Goal: Task Accomplishment & Management: Complete application form

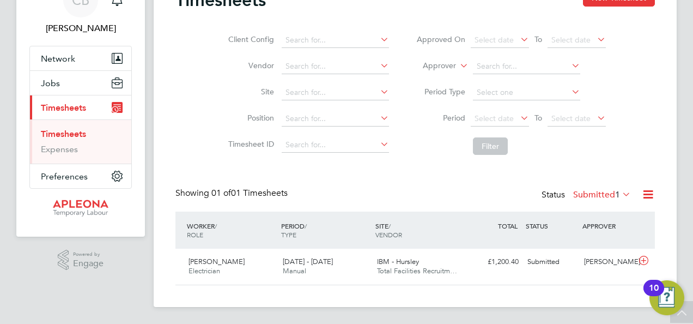
scroll to position [27, 94]
click at [641, 260] on icon at bounding box center [644, 260] width 14 height 9
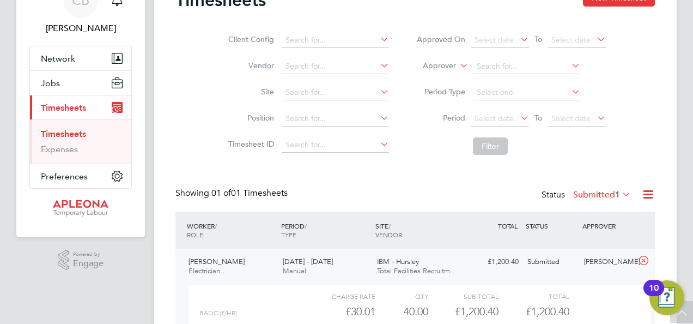
scroll to position [159, 0]
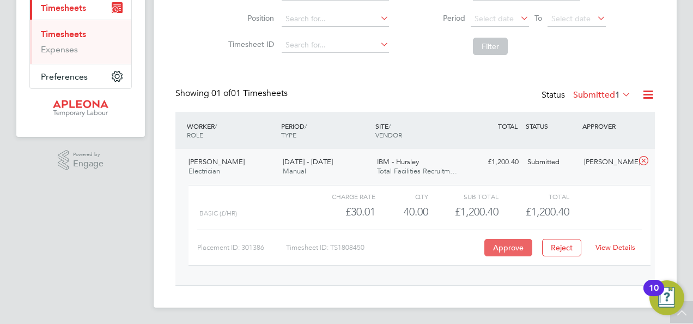
click at [498, 242] on button "Approve" at bounding box center [508, 247] width 48 height 17
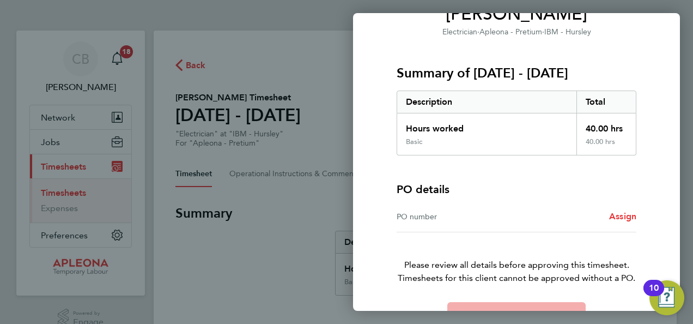
scroll to position [135, 0]
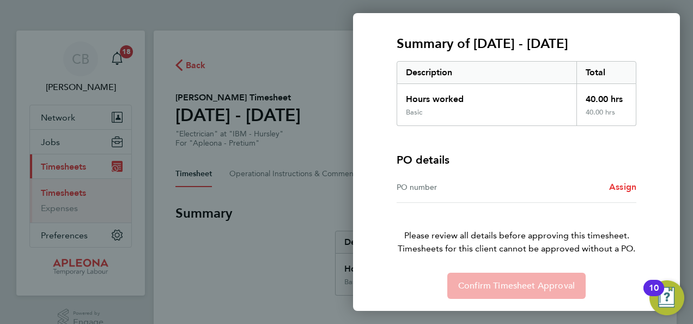
click at [474, 190] on div "PO number" at bounding box center [457, 186] width 120 height 13
click at [612, 187] on span "Assign" at bounding box center [622, 186] width 27 height 10
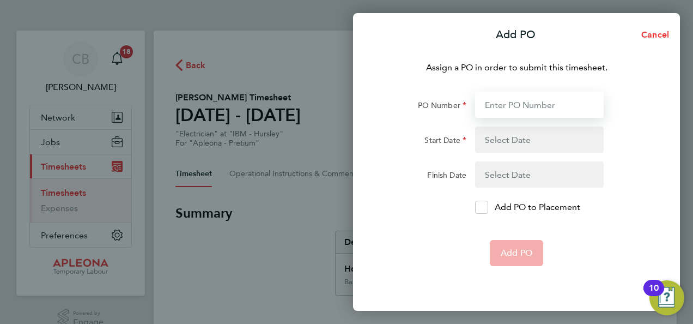
click at [504, 106] on input "PO Number" at bounding box center [539, 105] width 129 height 26
paste input "PO2520220"
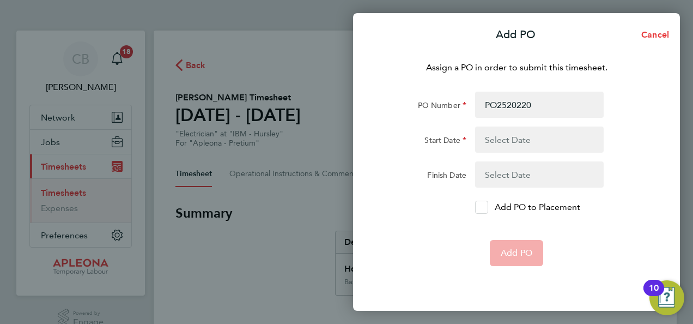
click at [481, 209] on form "PO Number PO2520220 Start Date Finish Date Add PO to Placement Add PO" at bounding box center [516, 179] width 266 height 174
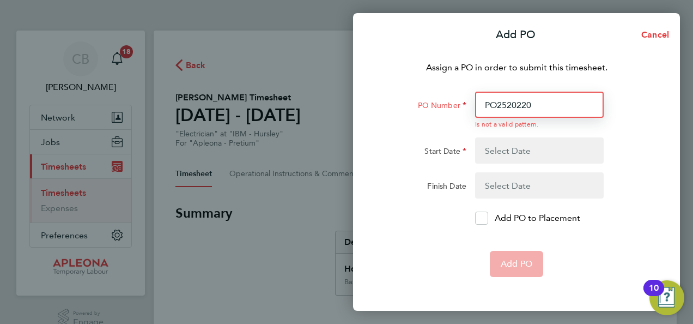
click at [499, 102] on input "PO2520220" at bounding box center [539, 105] width 129 height 26
type input "2520220"
paste input "PO2520220"
click at [489, 101] on input "PO2520220" at bounding box center [539, 105] width 129 height 26
type input "PO2520220"
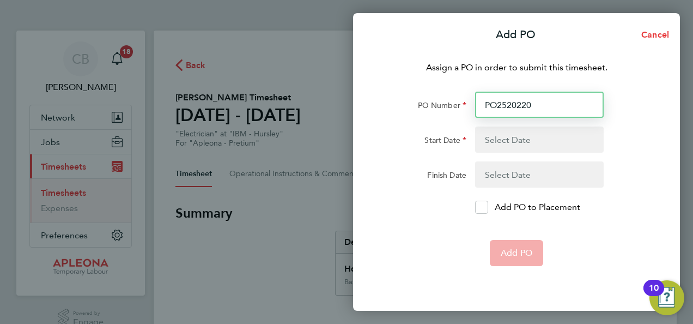
type input "06 Jul 25"
type input "10 Oct 25"
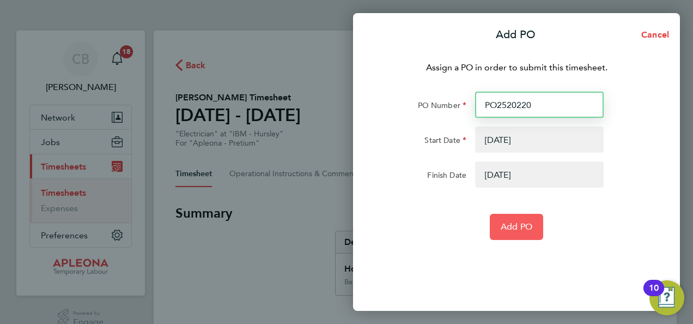
type input "PO2520220"
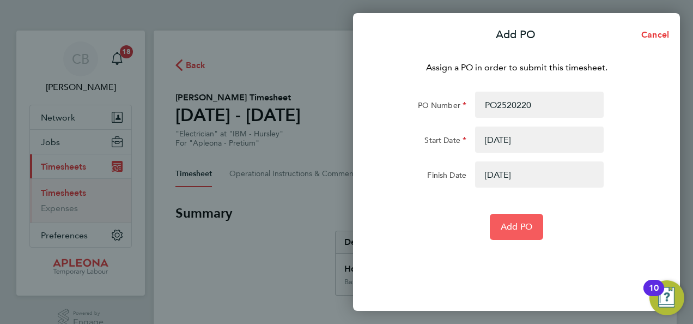
click at [514, 219] on button "Add PO" at bounding box center [516, 227] width 53 height 26
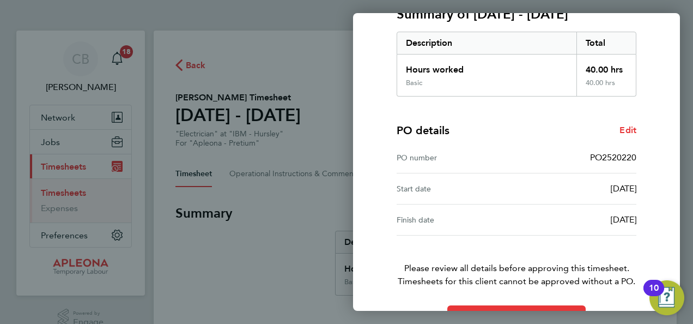
scroll to position [197, 0]
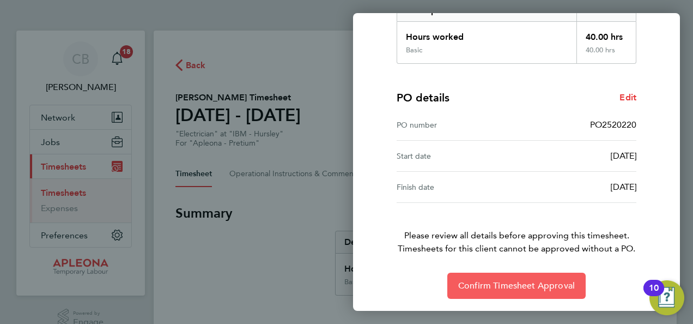
click at [529, 291] on button "Confirm Timesheet Approval" at bounding box center [516, 285] width 138 height 26
